Goal: Navigation & Orientation: Find specific page/section

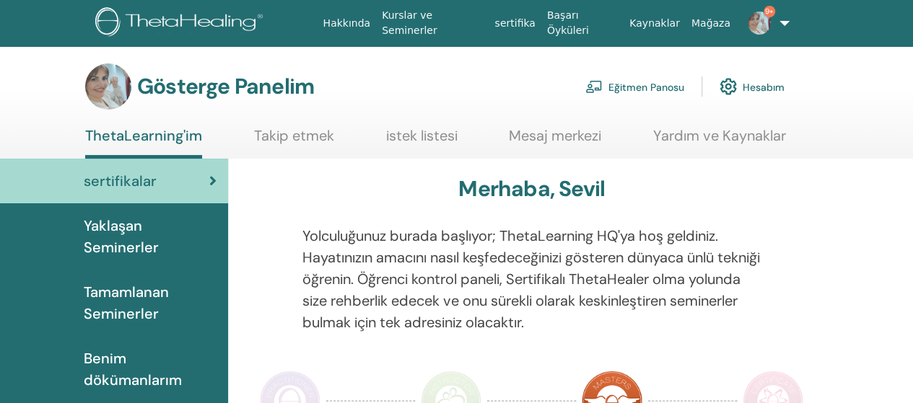
click at [660, 87] on font "Eğitmen Panosu" at bounding box center [646, 87] width 76 height 13
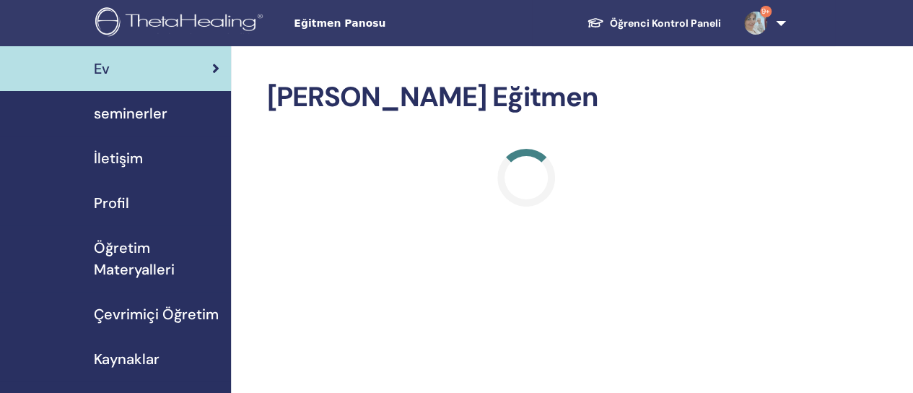
click at [141, 116] on span "seminerler" at bounding box center [131, 113] width 74 height 22
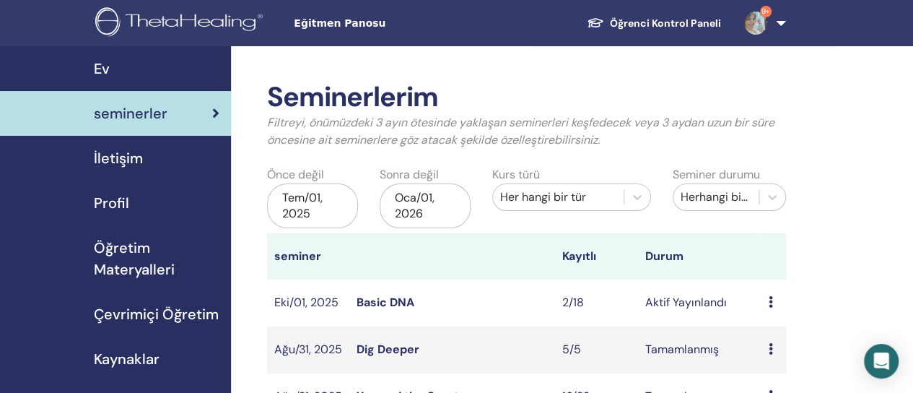
scroll to position [21, 0]
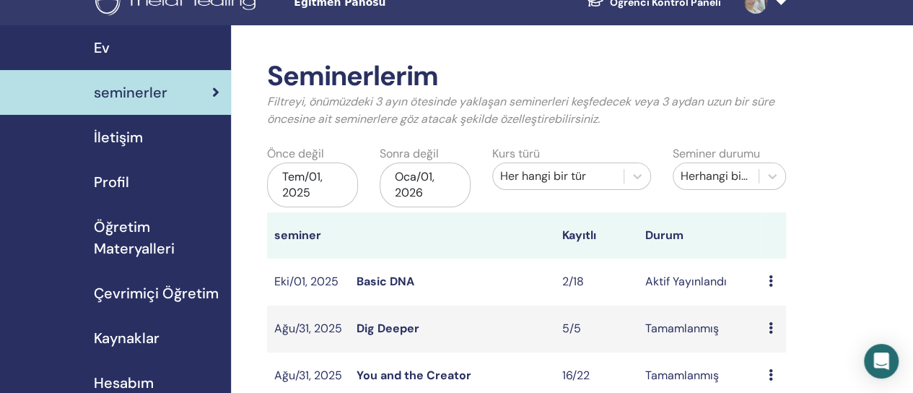
click at [381, 282] on link "Basic DNA" at bounding box center [386, 281] width 58 height 15
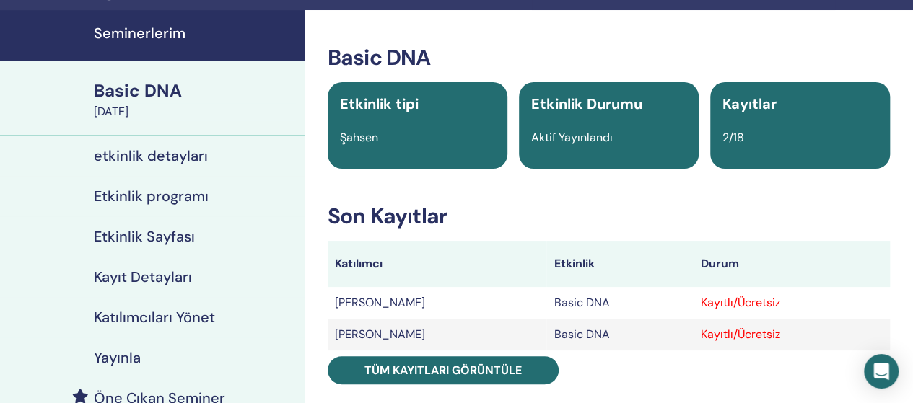
scroll to position [48, 0]
